Goal: Register for event/course

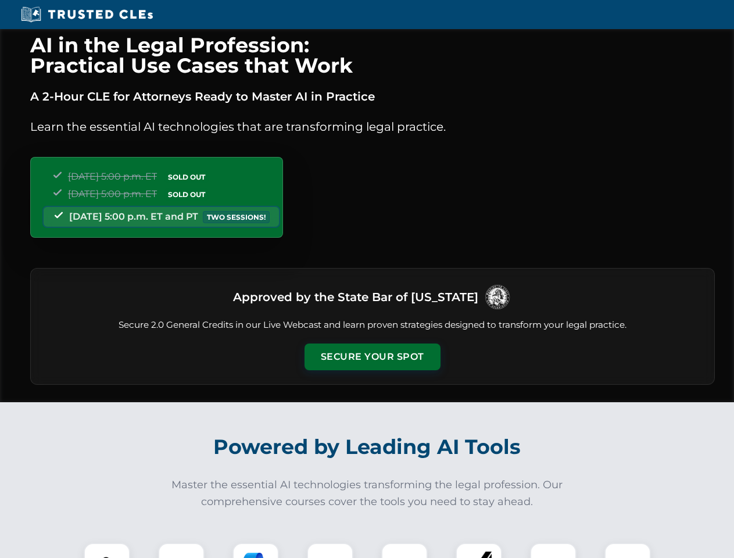
click at [372, 357] on button "Secure Your Spot" at bounding box center [373, 357] width 136 height 27
click at [107, 551] on img at bounding box center [107, 567] width 34 height 34
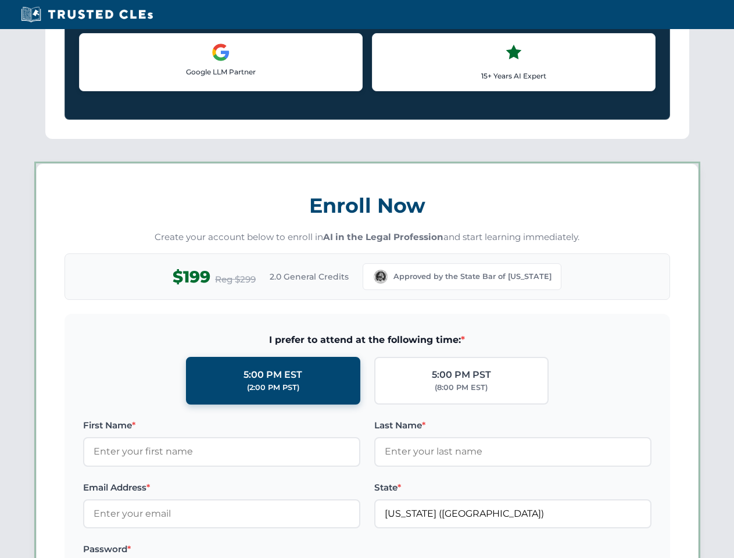
click at [256, 551] on label "Password *" at bounding box center [221, 550] width 277 height 14
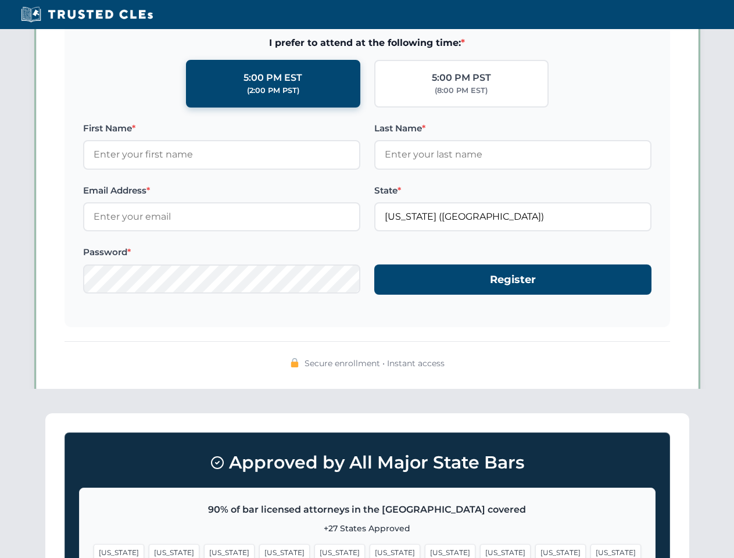
click at [536, 551] on span "[US_STATE]" at bounding box center [561, 552] width 51 height 17
